Goal: Transaction & Acquisition: Purchase product/service

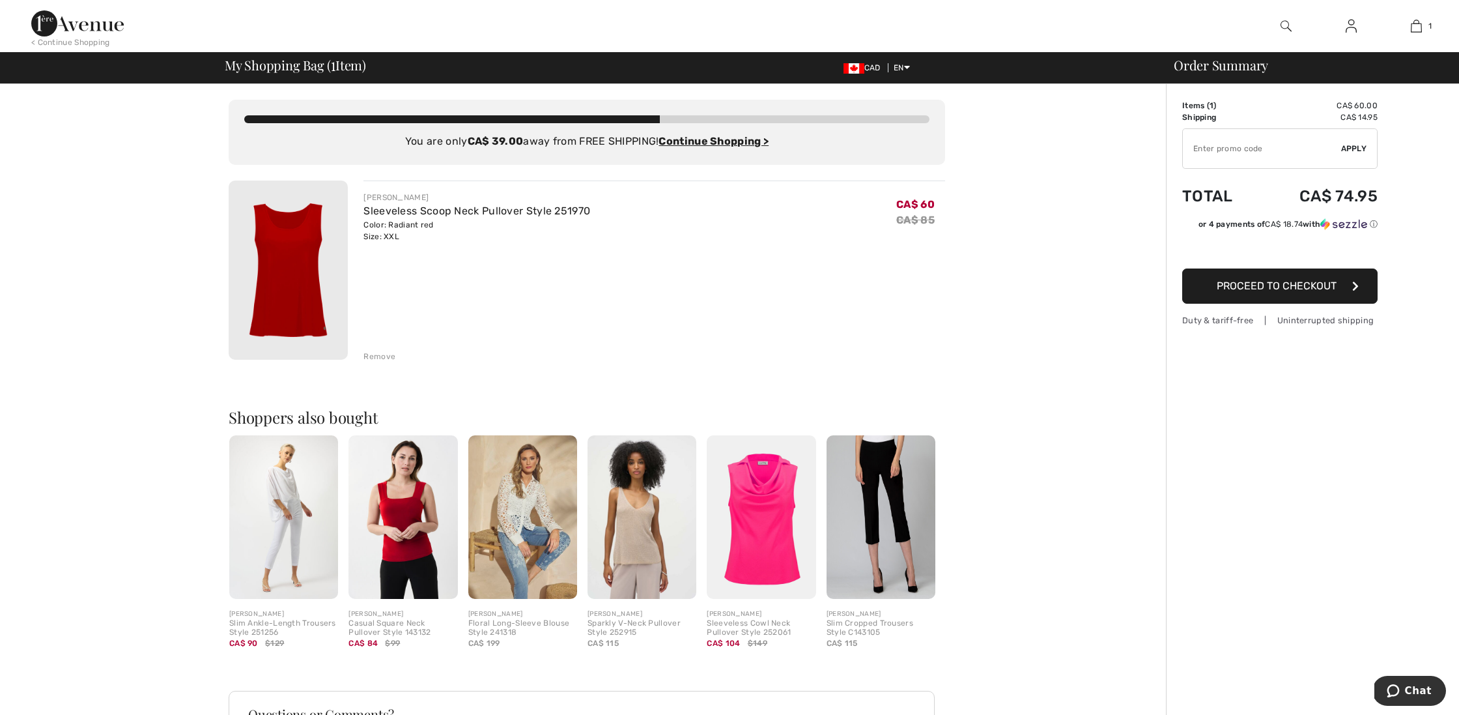
click at [777, 534] on img at bounding box center [761, 517] width 109 height 164
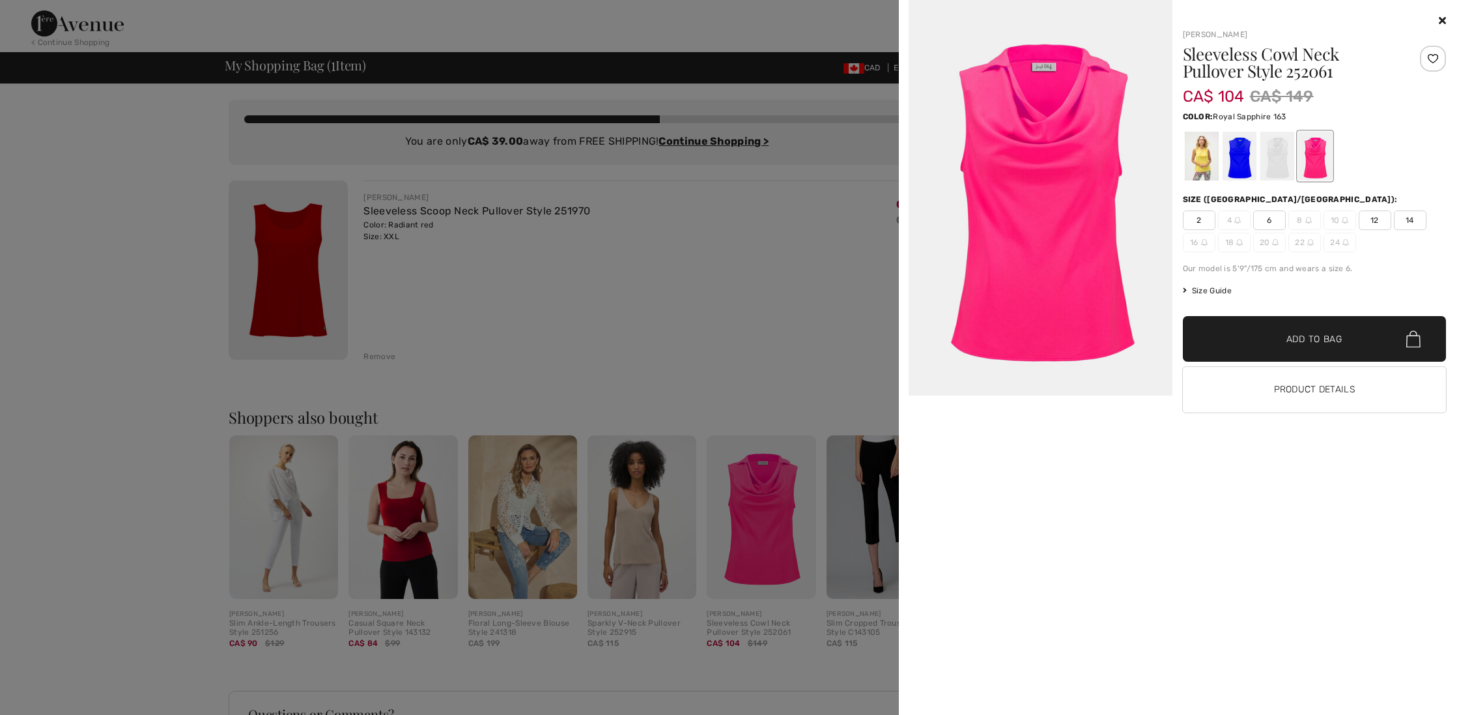
click at [1237, 167] on div at bounding box center [1239, 156] width 34 height 49
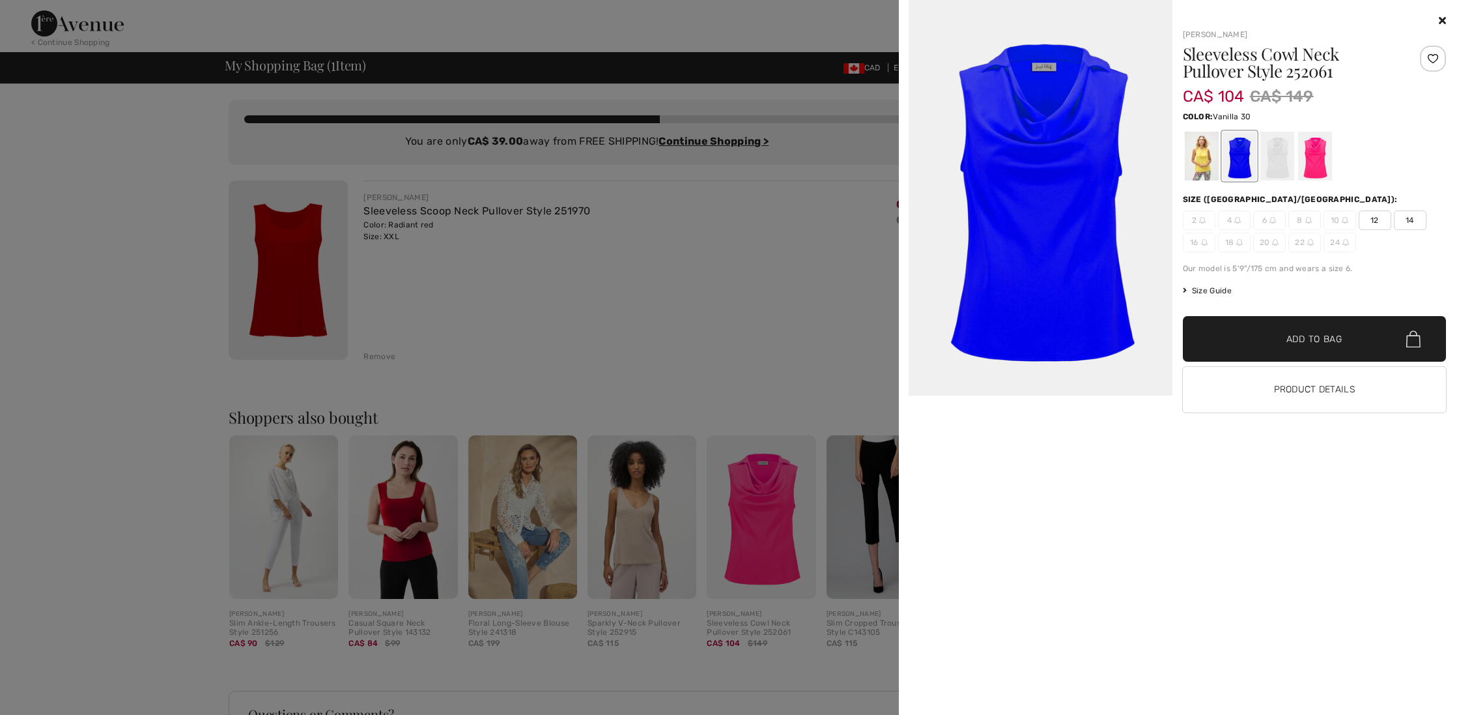
click at [1270, 164] on div at bounding box center [1277, 156] width 34 height 49
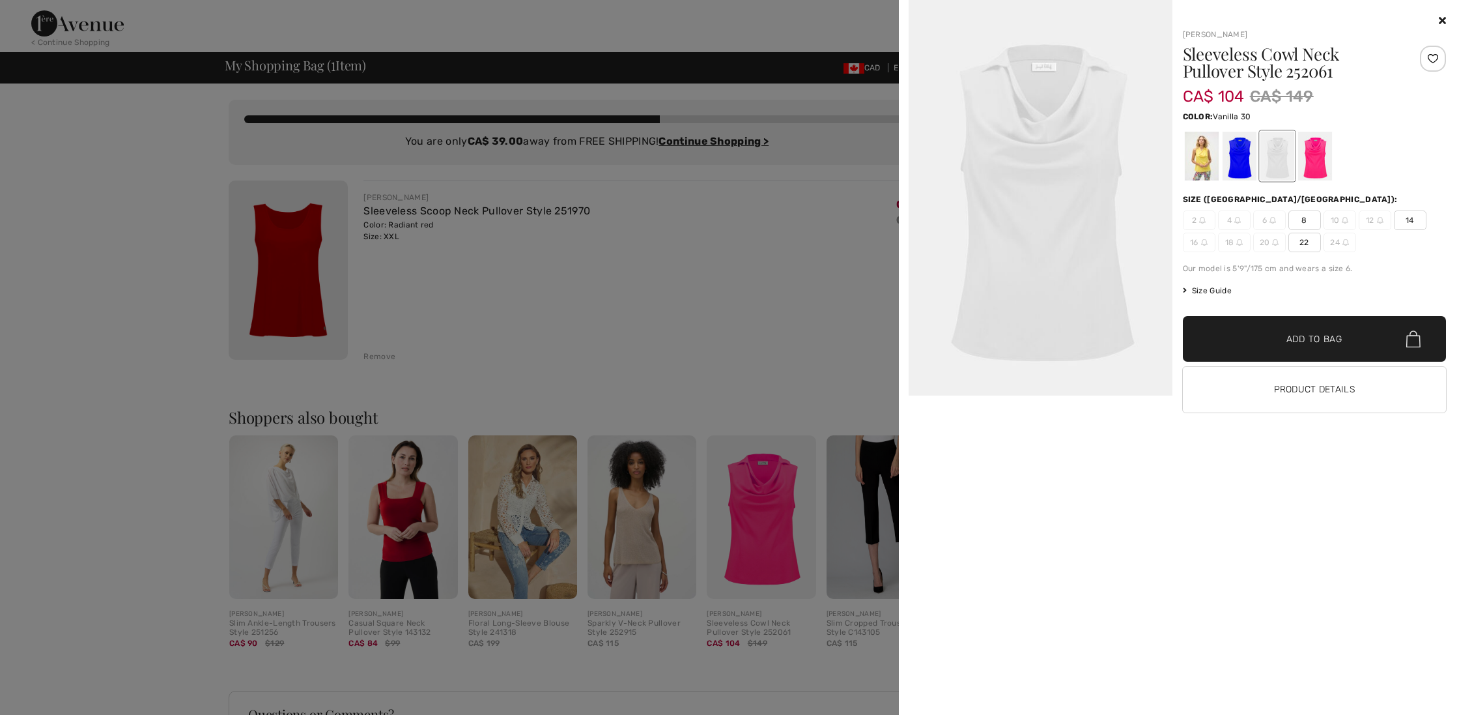
click at [1446, 21] on div "Joseph Ribkoff Sleeveless Cowl Neck Pullover Style 252061 CA$ 104 CA$ 149 Color…" at bounding box center [1179, 357] width 550 height 715
click at [659, 558] on div at bounding box center [729, 357] width 1459 height 715
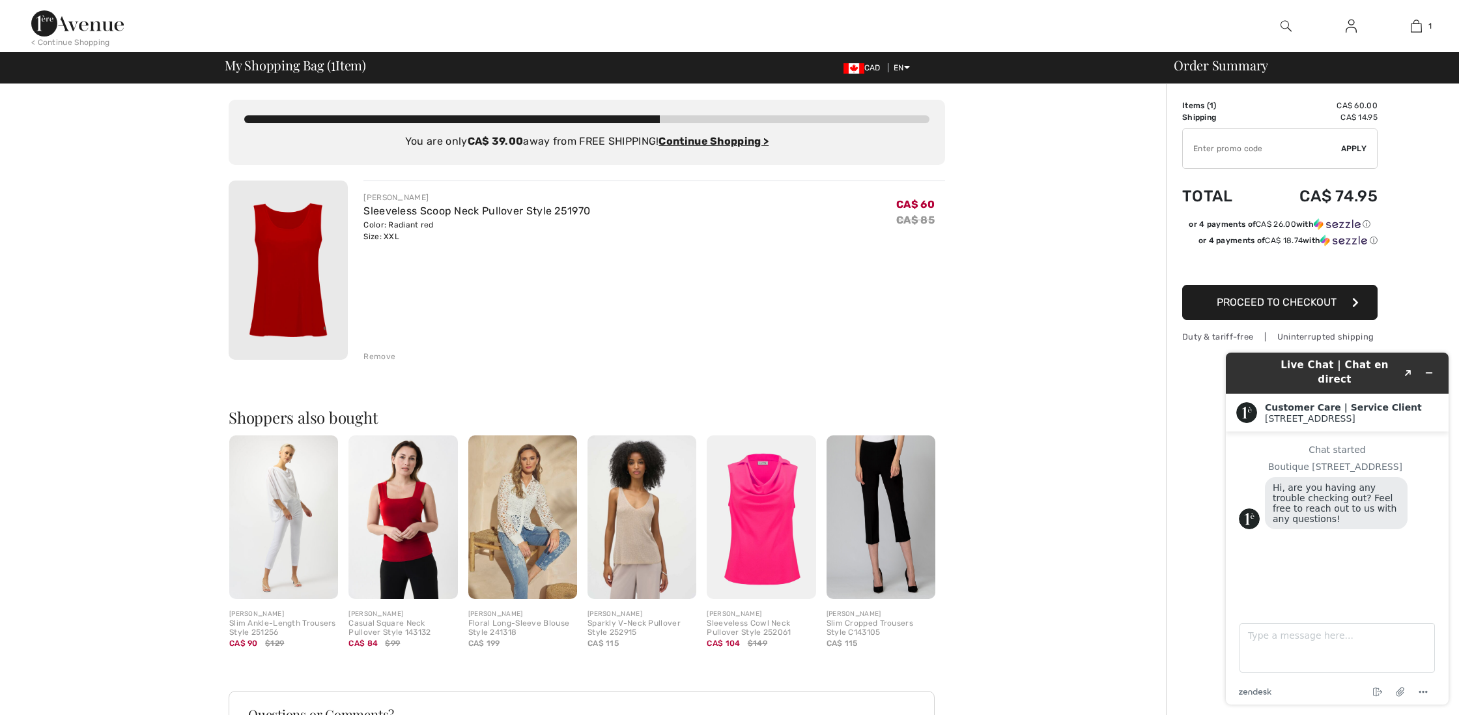
click at [658, 558] on img at bounding box center [642, 517] width 109 height 164
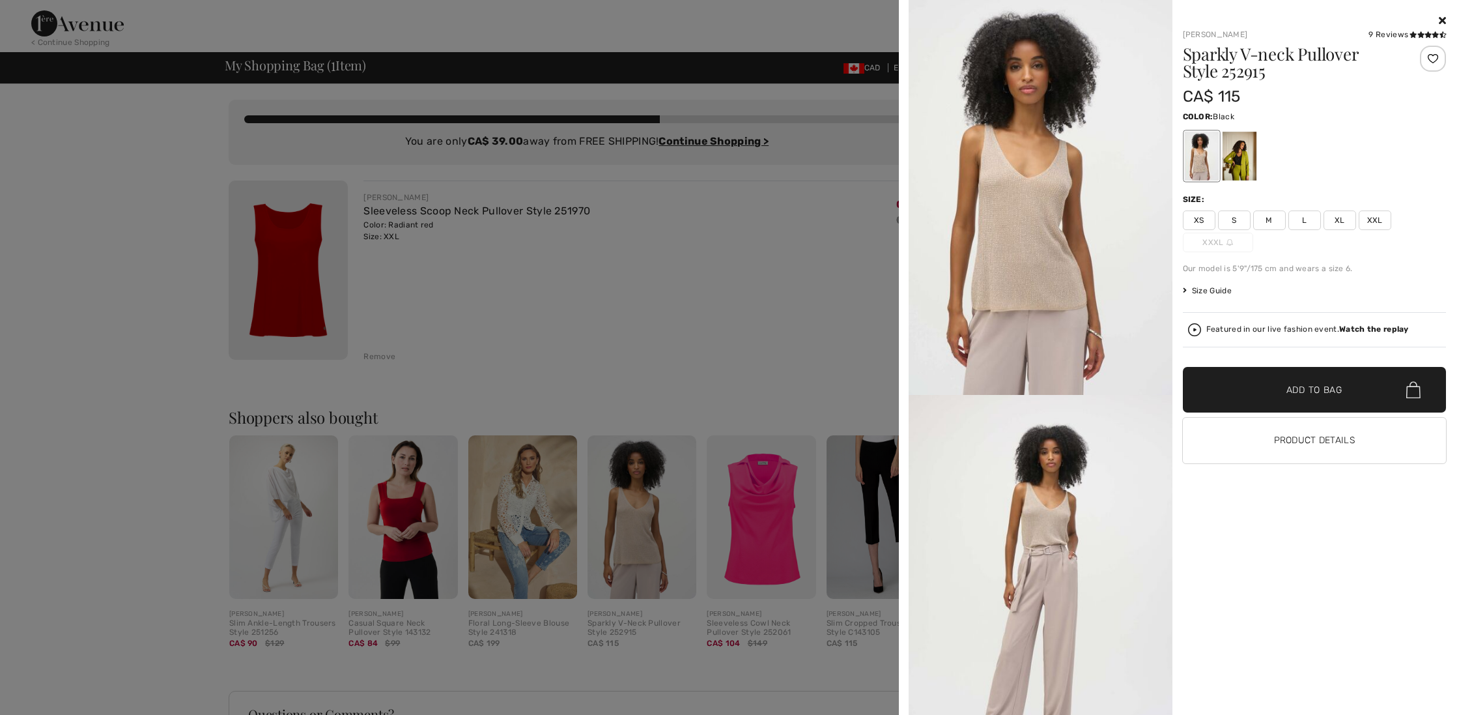
click at [1242, 155] on div at bounding box center [1239, 156] width 34 height 49
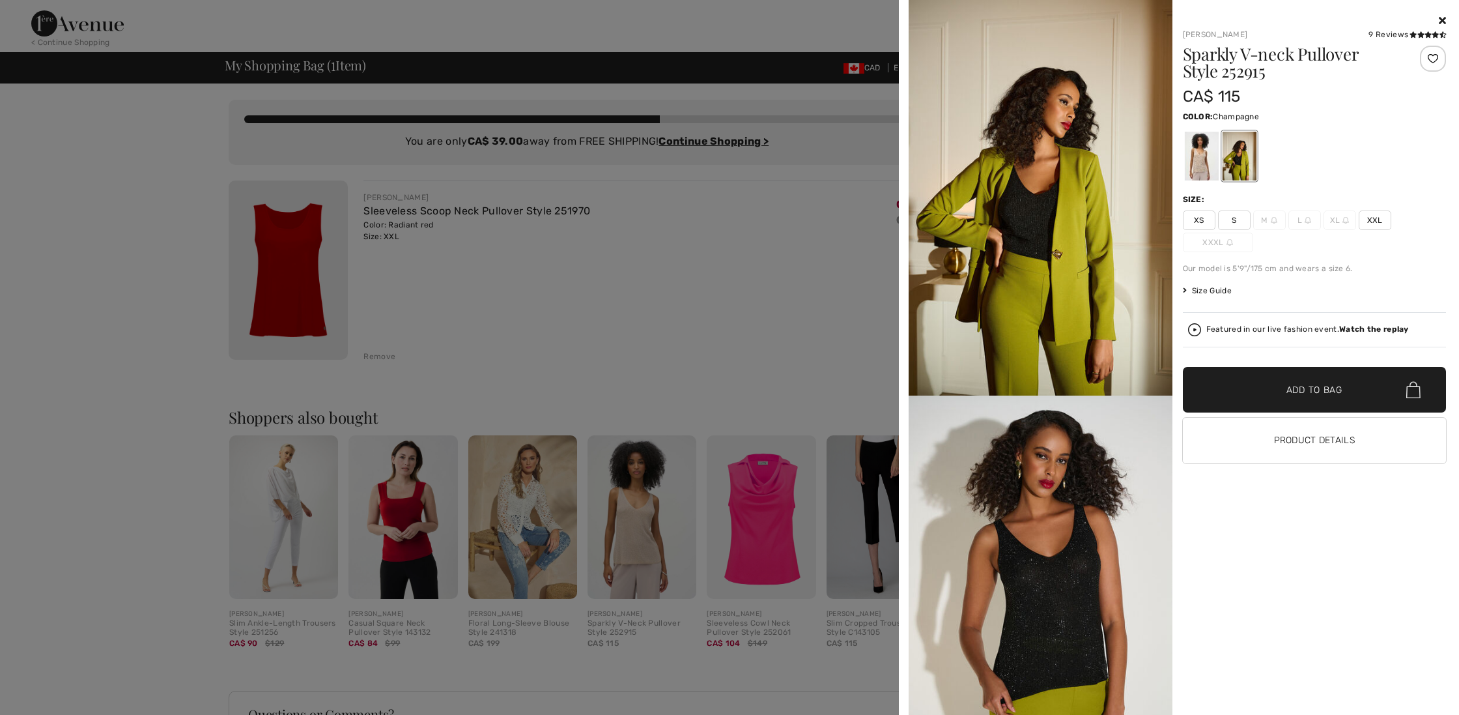
click at [1200, 170] on div at bounding box center [1201, 156] width 34 height 49
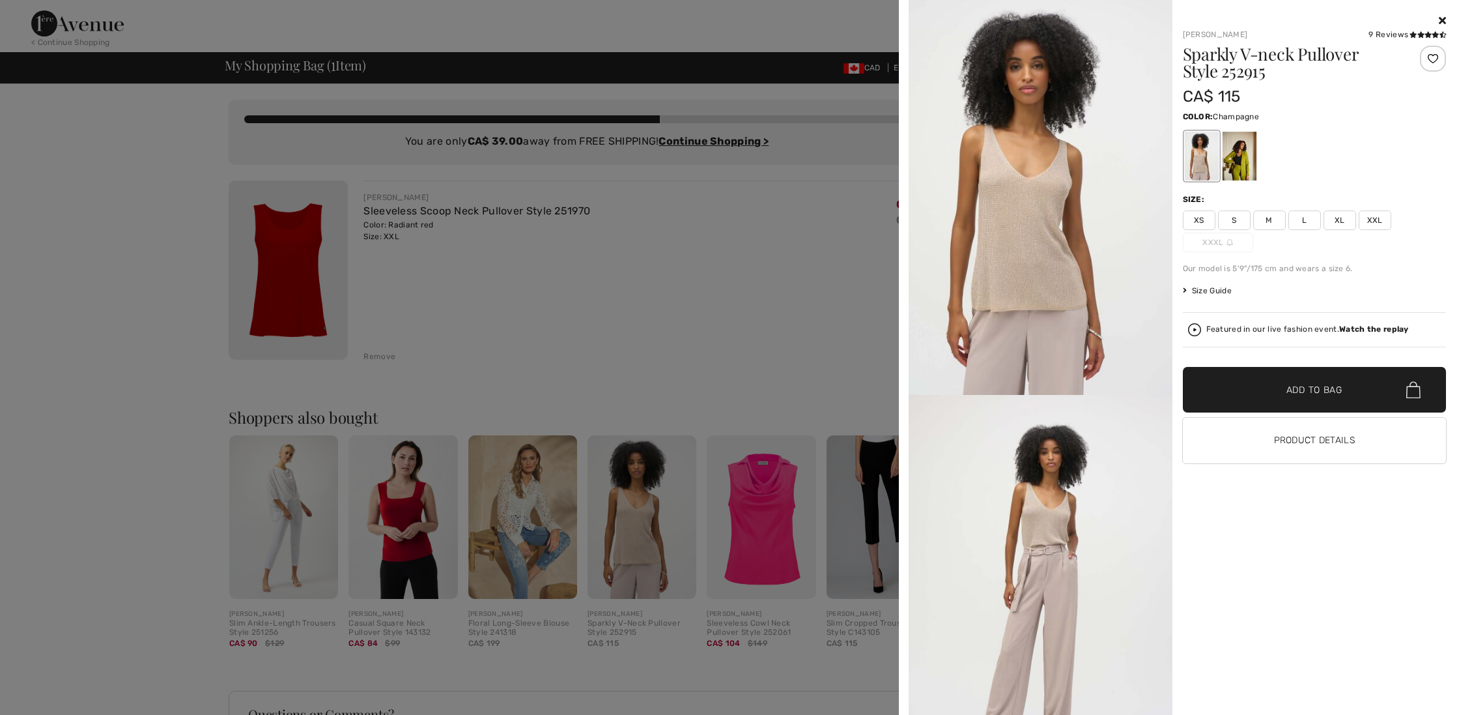
click at [807, 352] on div at bounding box center [729, 357] width 1459 height 715
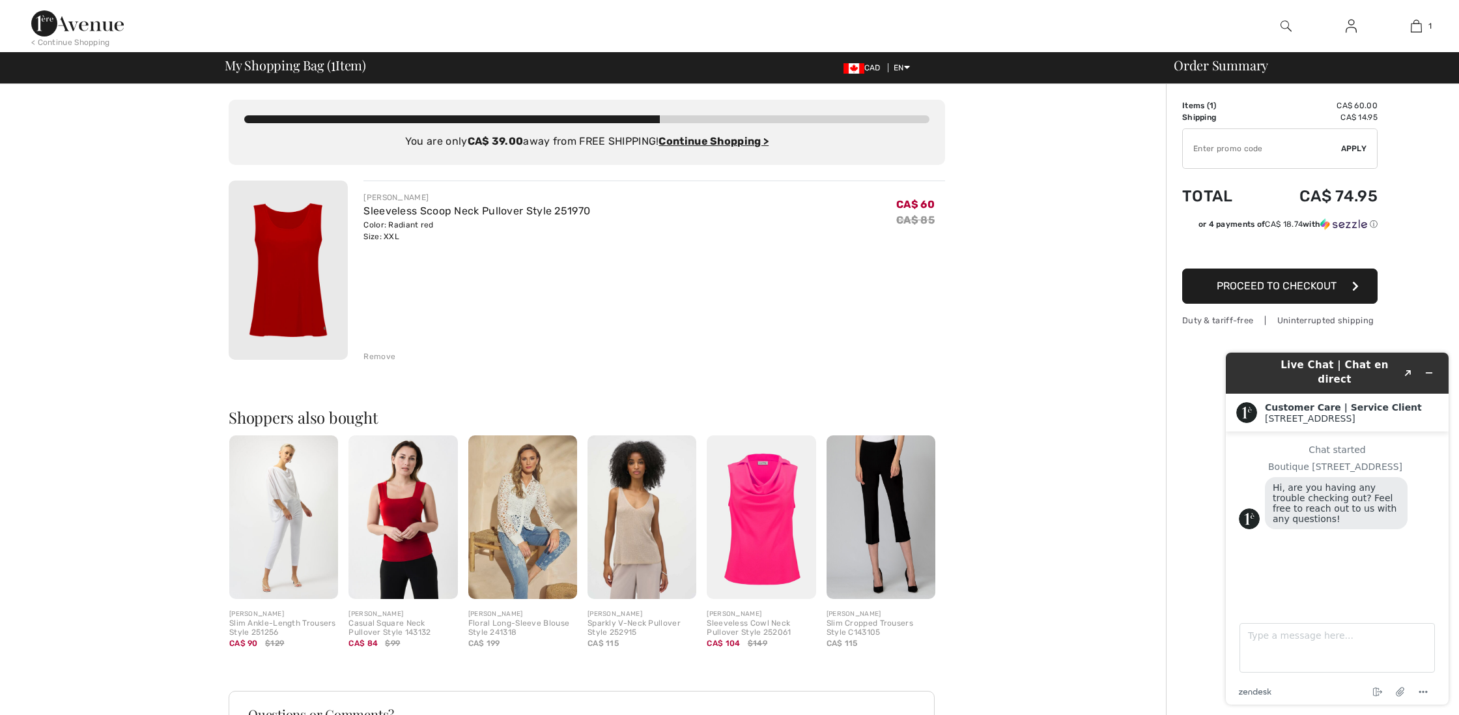
click at [1222, 150] on input "TEXT" at bounding box center [1262, 148] width 158 height 39
type input "NEW15"
click at [1341, 160] on div "✔ Apply Remove" at bounding box center [1280, 148] width 195 height 40
click at [1348, 151] on span "Apply" at bounding box center [1354, 149] width 26 height 12
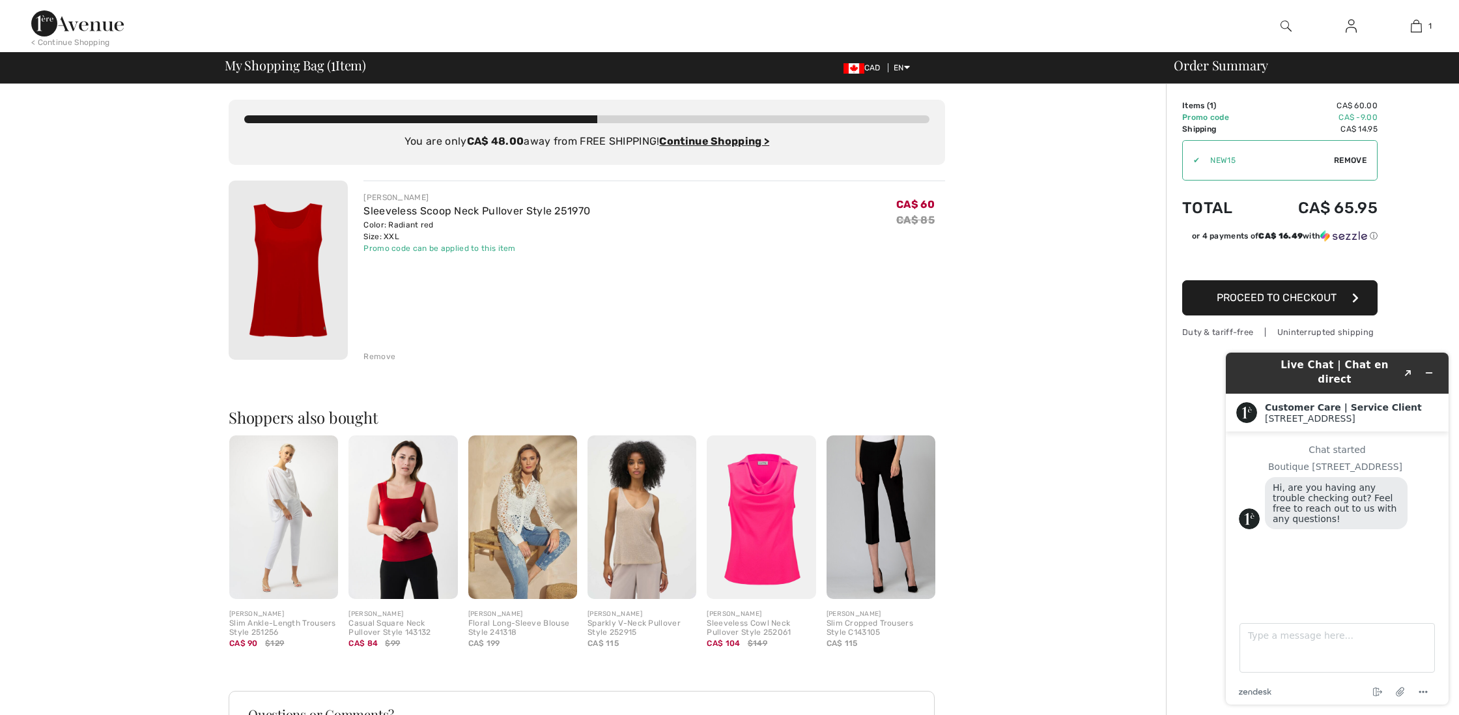
click at [1405, 283] on div "Order Summary Details Items ( 1 ) CA$ 60.00 Promo code CA$ -9.00 Shipping CA$ 1…" at bounding box center [1312, 495] width 293 height 823
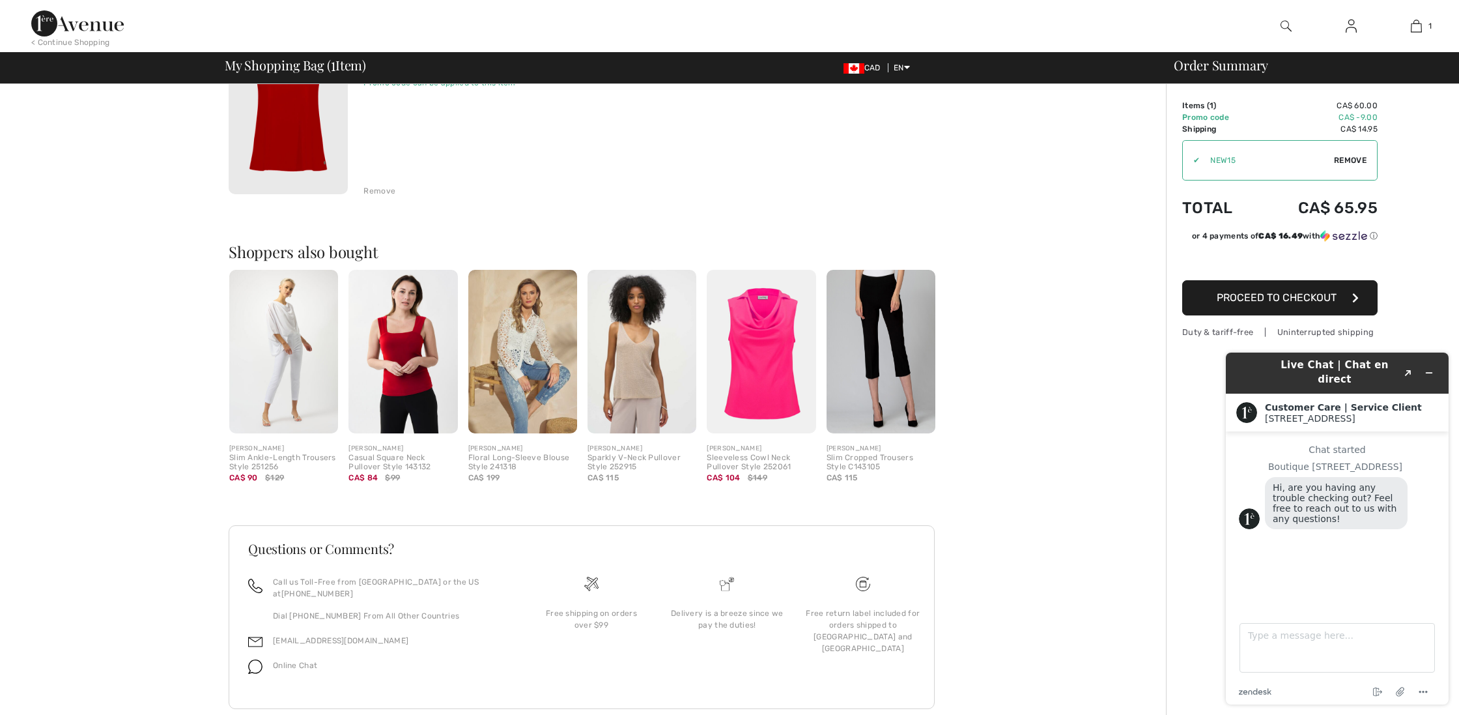
scroll to position [141, 0]
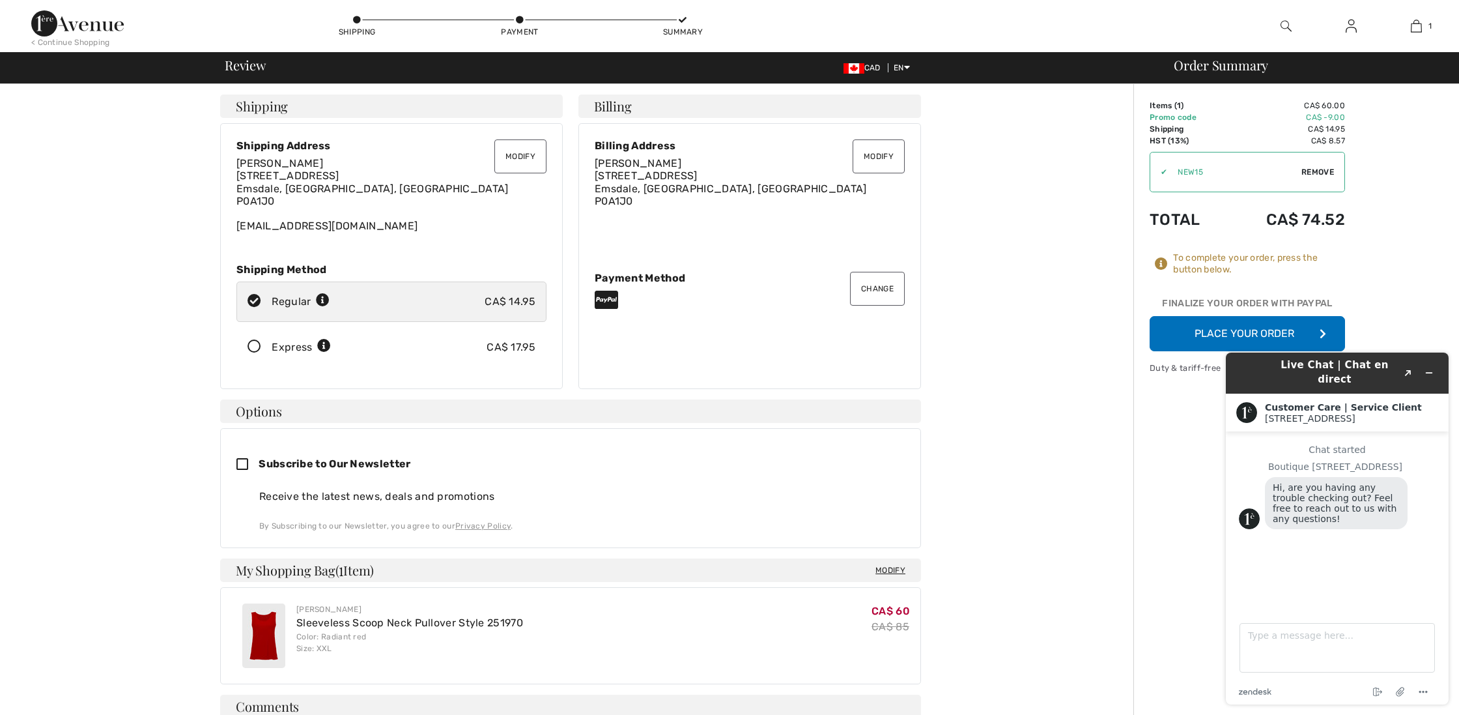
click at [1188, 337] on button "Place Your Order" at bounding box center [1247, 333] width 195 height 35
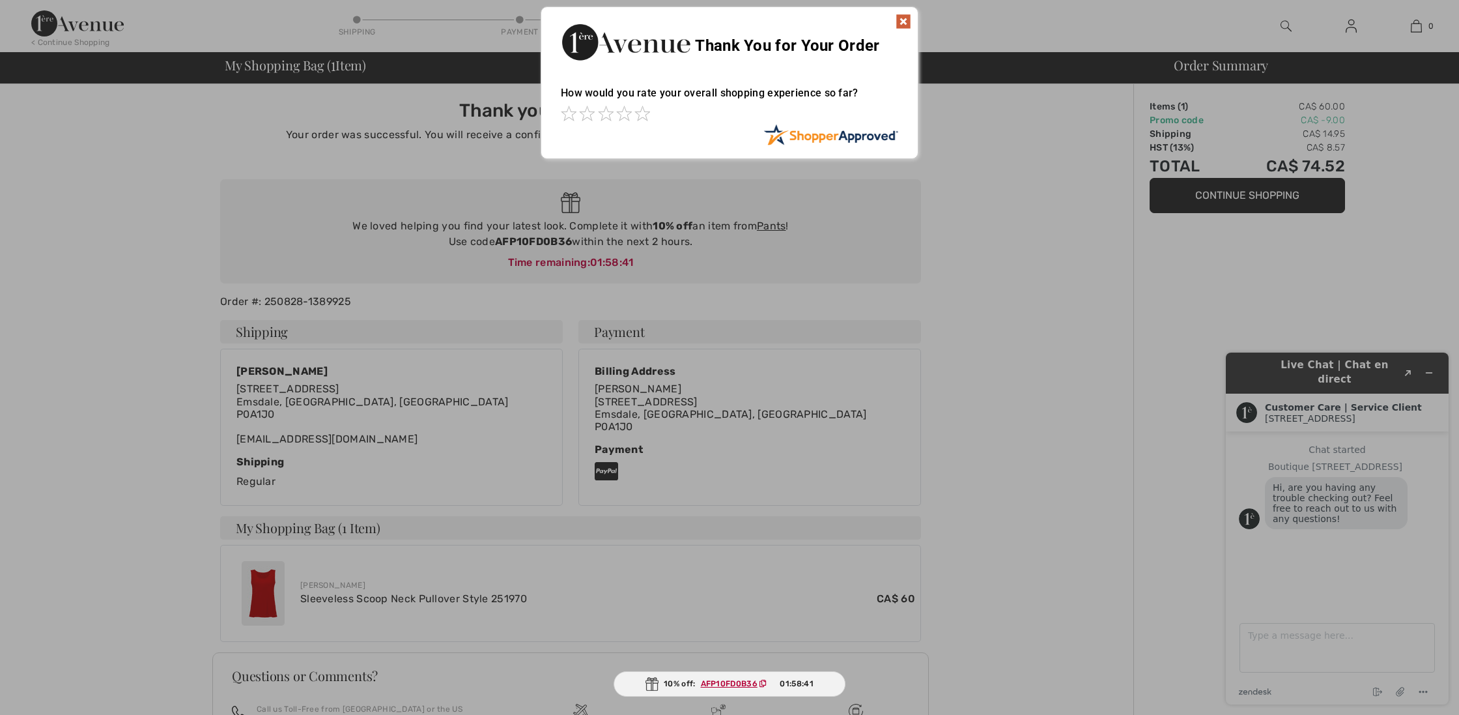
click at [903, 25] on img at bounding box center [904, 22] width 16 height 16
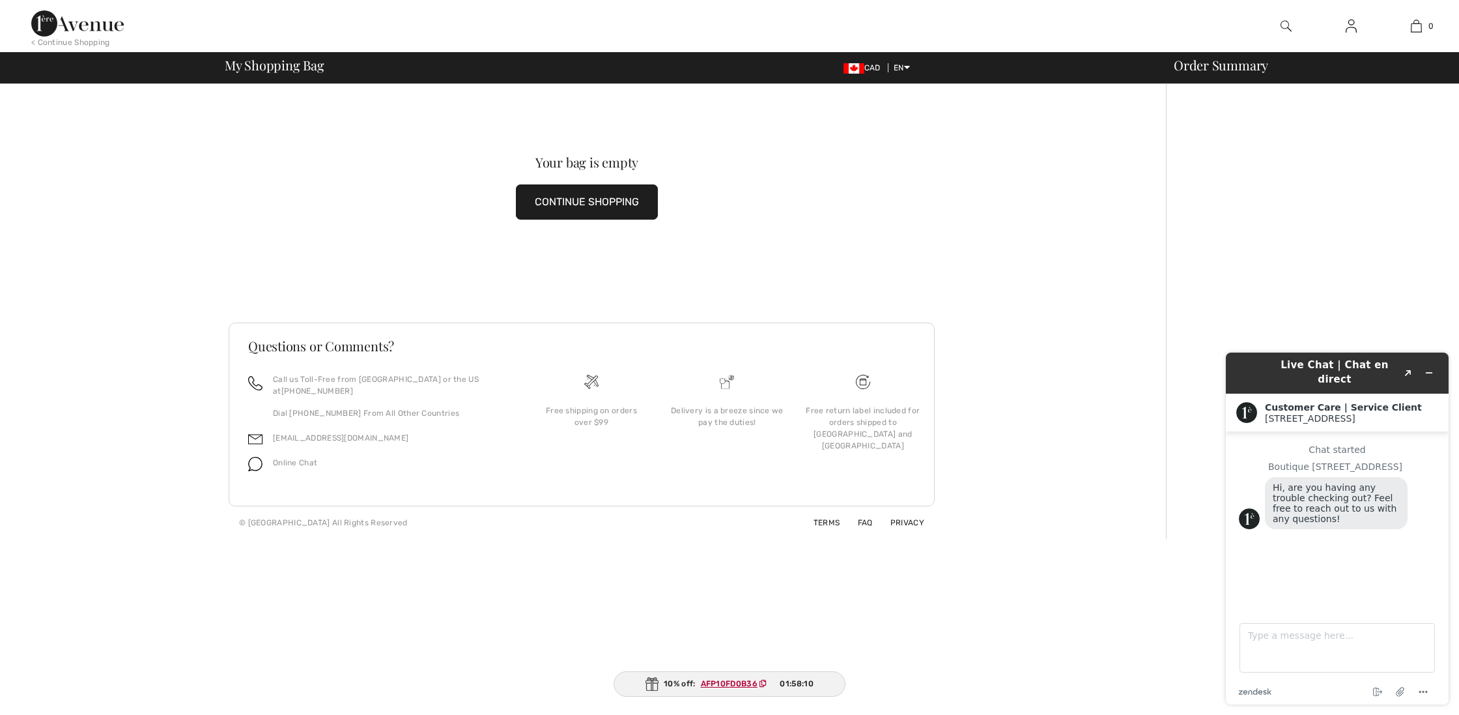
click at [1352, 30] on img at bounding box center [1351, 26] width 11 height 16
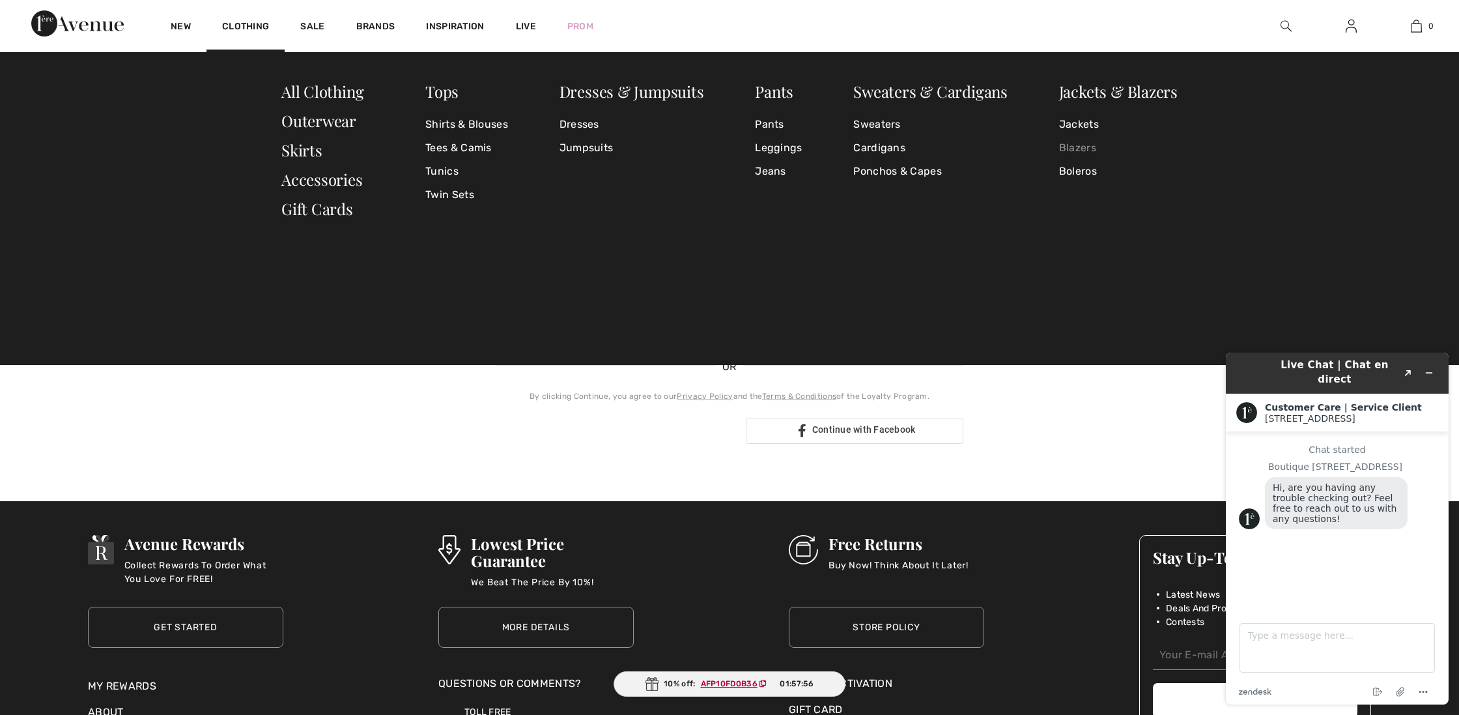
click at [1074, 147] on link "Blazers" at bounding box center [1118, 147] width 119 height 23
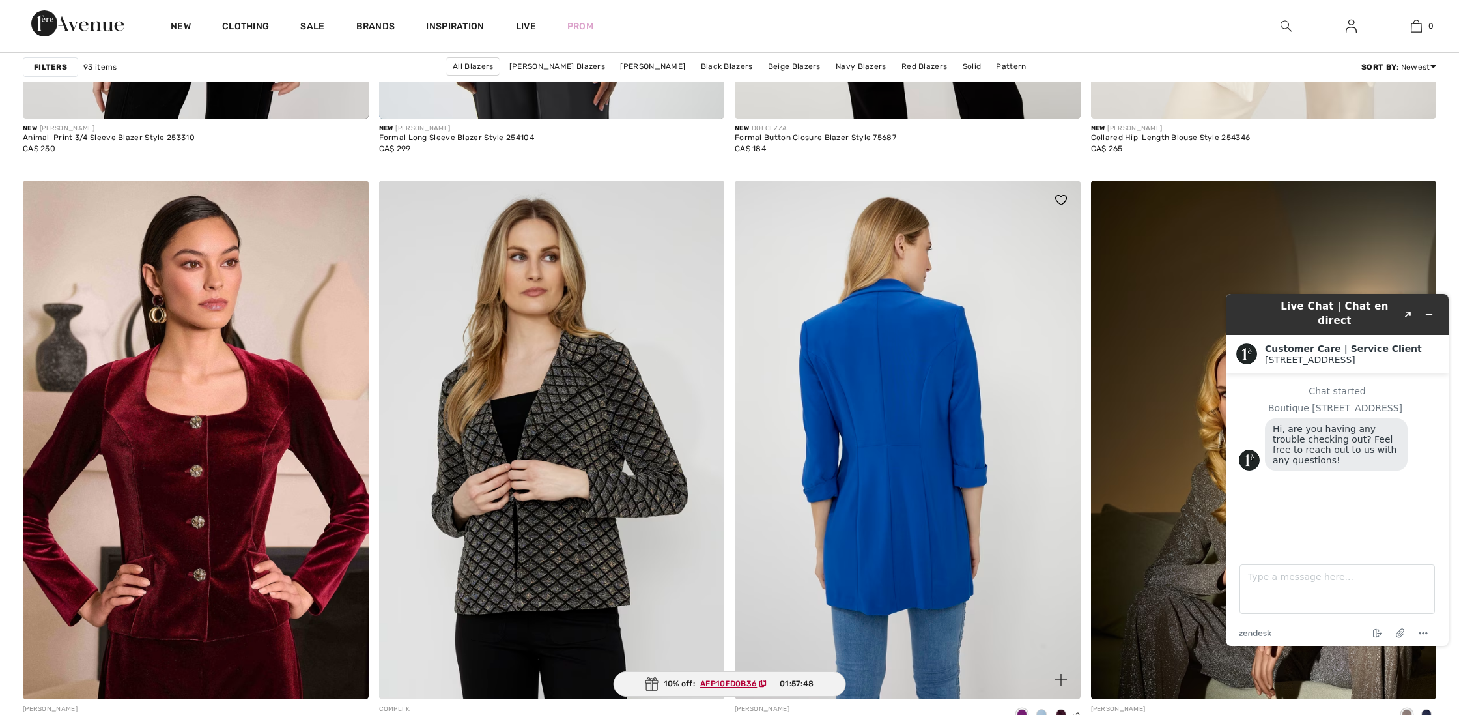
scroll to position [1811, 0]
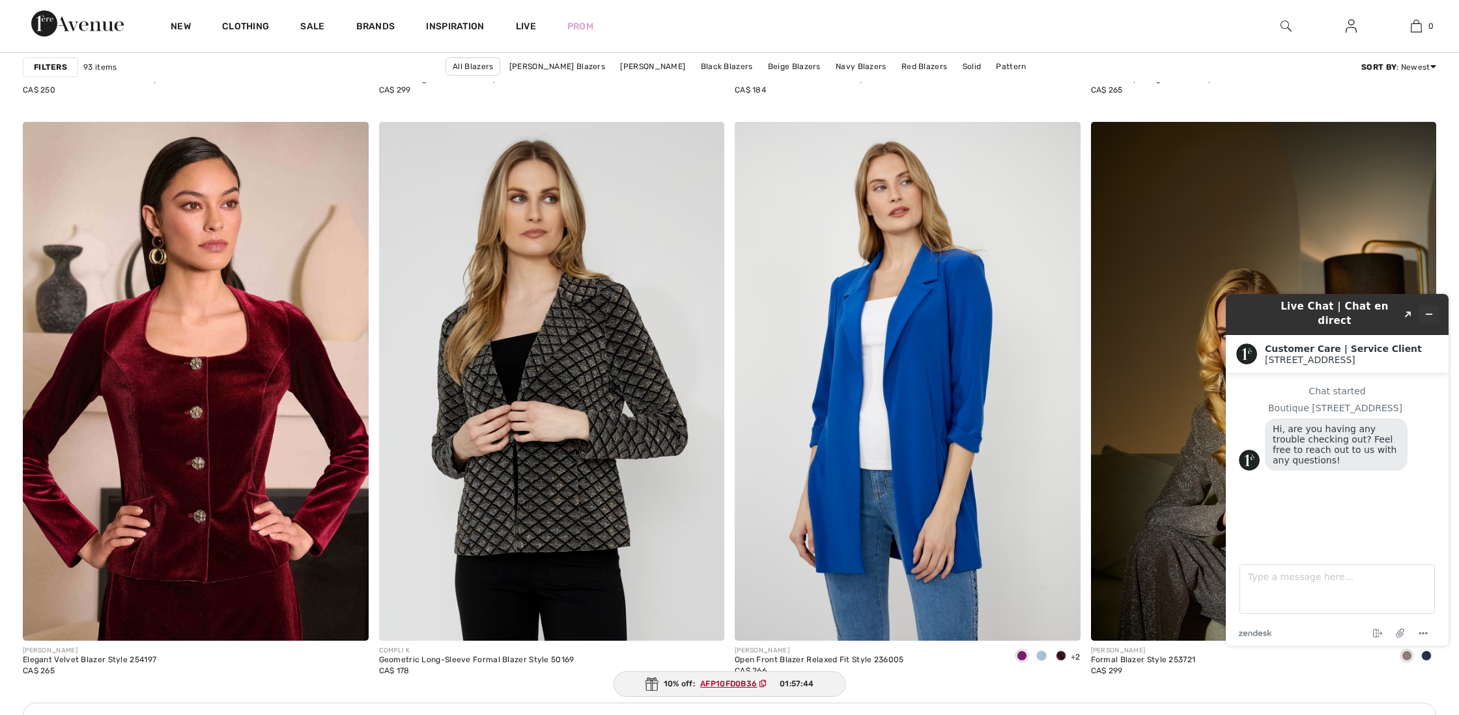
click at [1430, 309] on icon "Minimize widget" at bounding box center [1429, 313] width 9 height 9
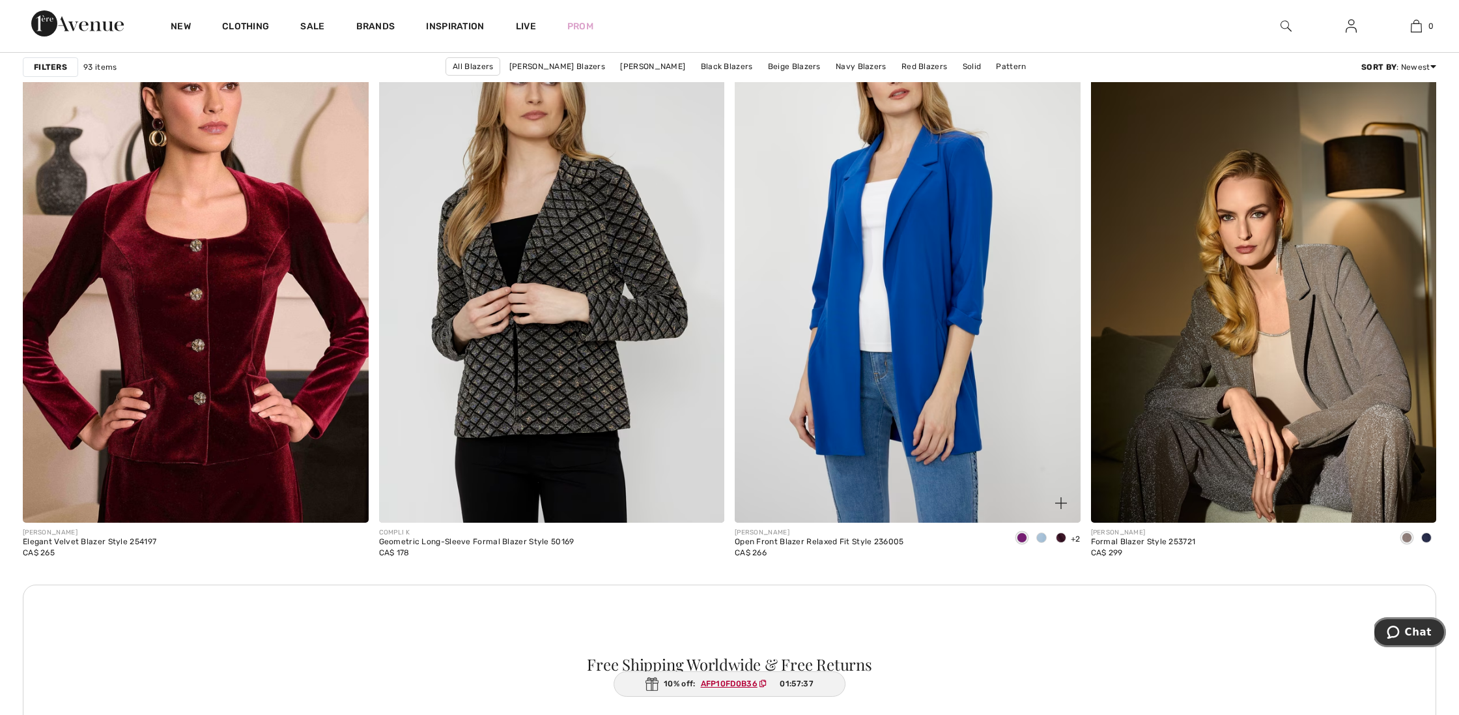
scroll to position [1900, 0]
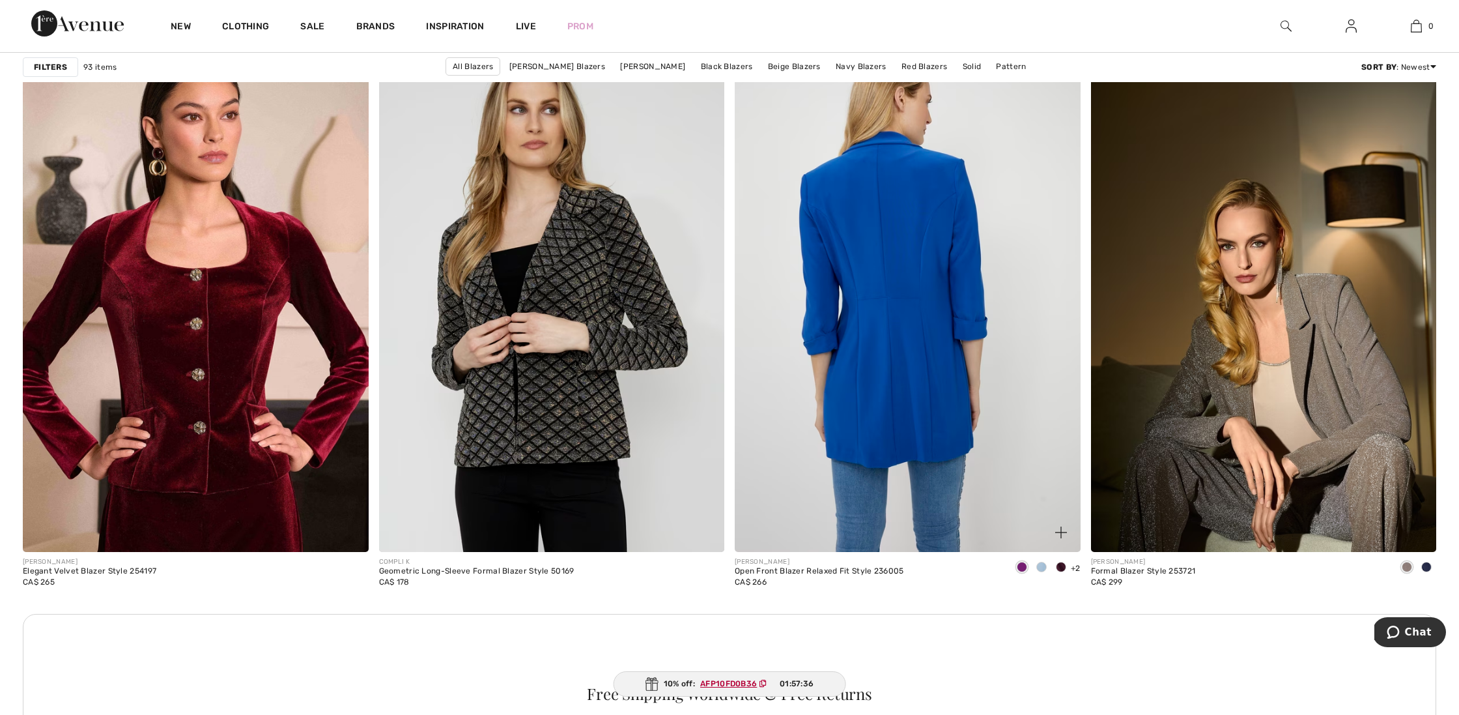
click at [910, 414] on img at bounding box center [908, 292] width 346 height 519
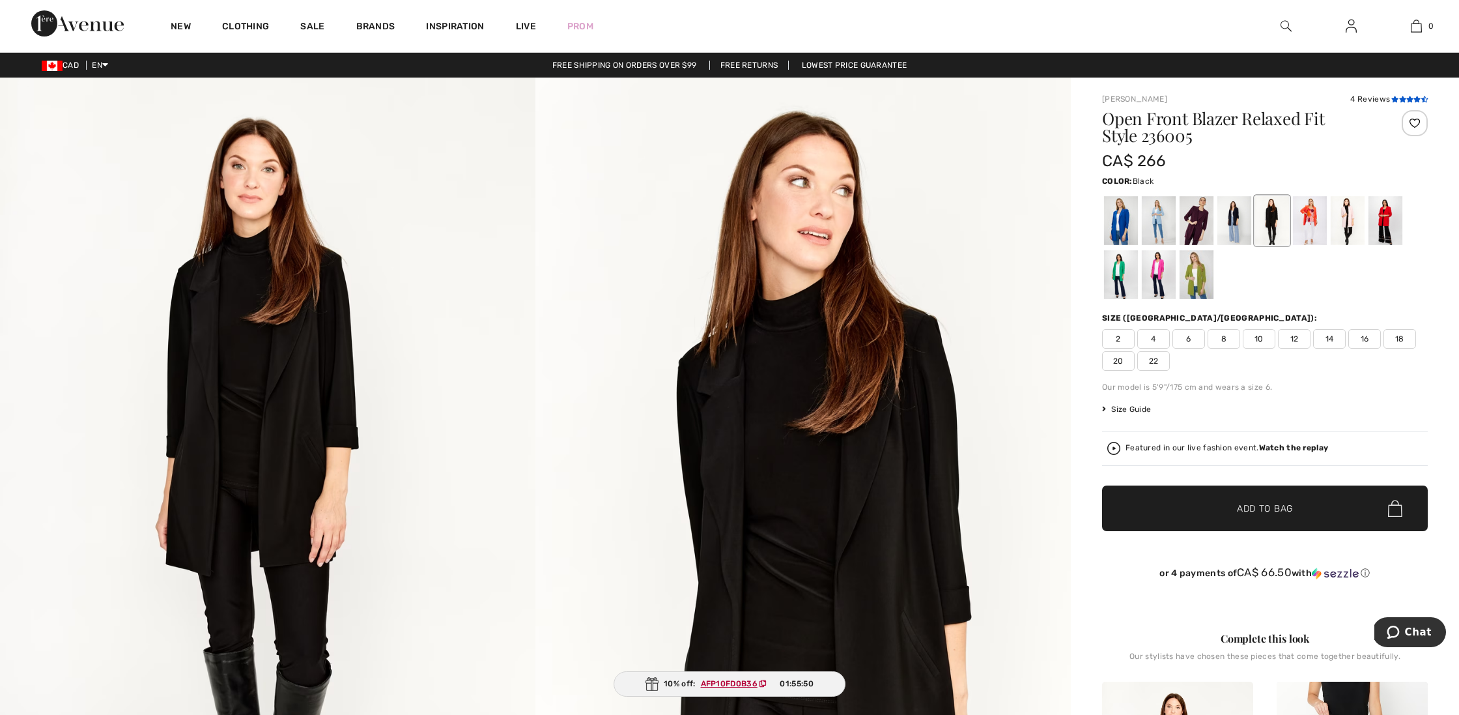
click at [1399, 102] on icon at bounding box center [1402, 99] width 7 height 7
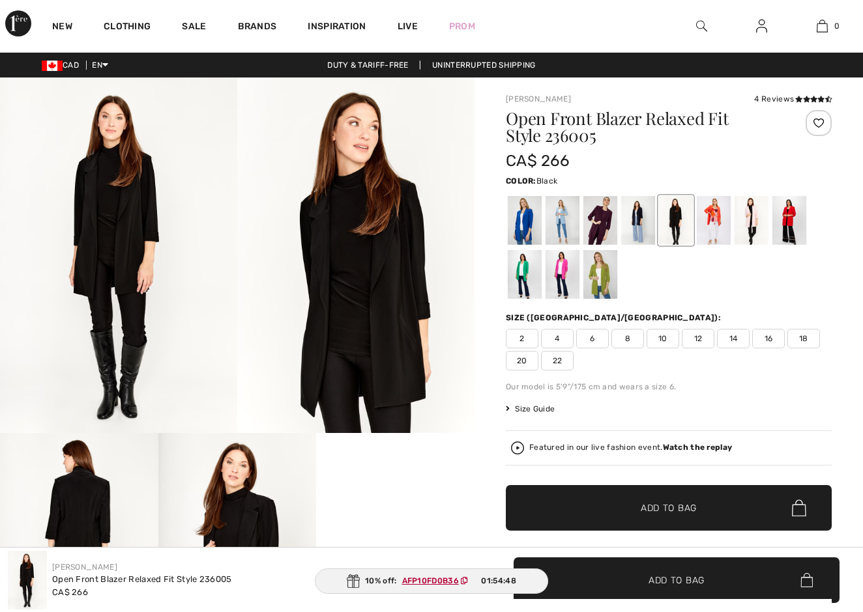
checkbox input "true"
